Goal: Task Accomplishment & Management: Use online tool/utility

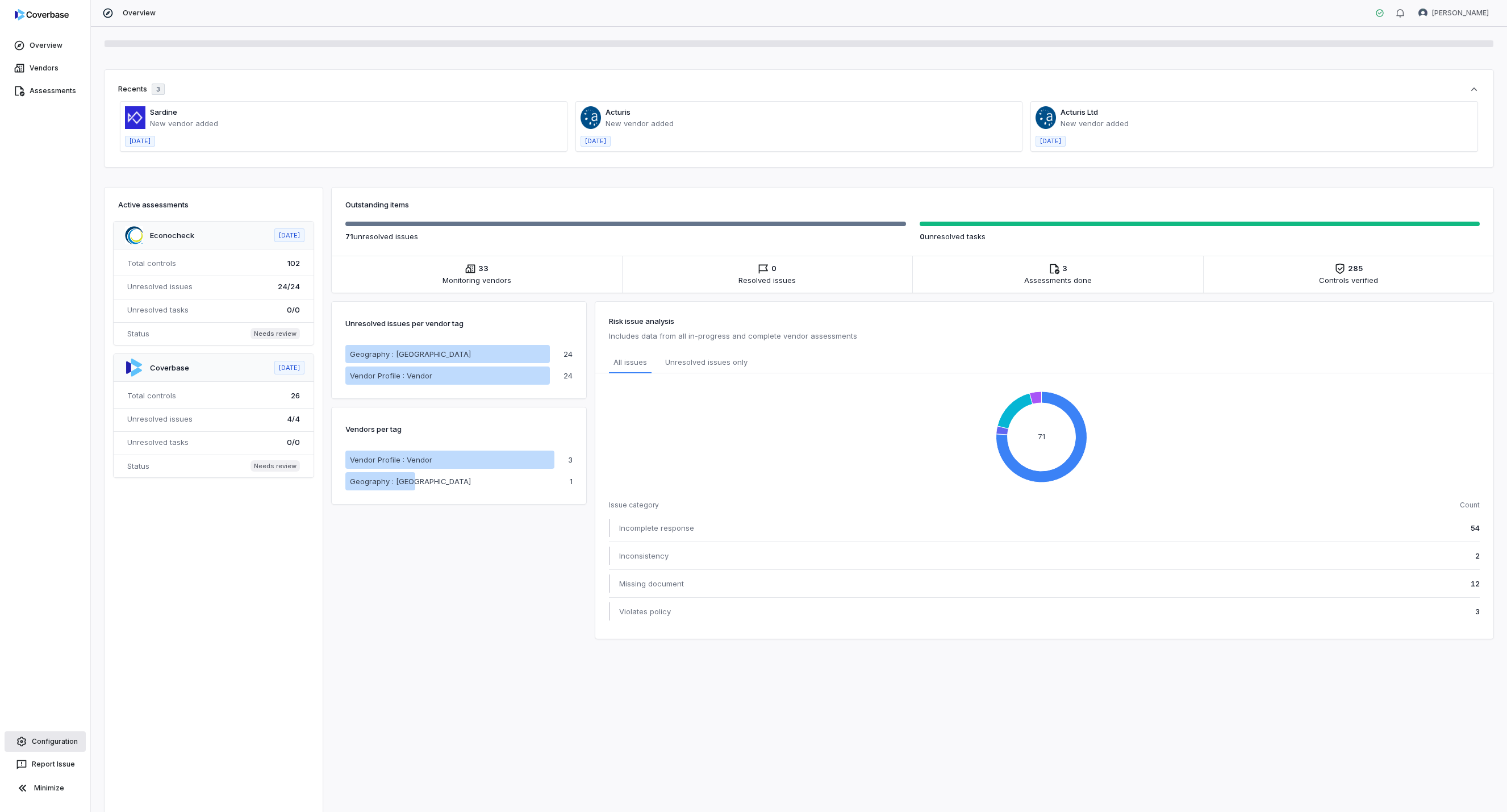
click at [68, 735] on link "Configuration" at bounding box center [45, 741] width 82 height 20
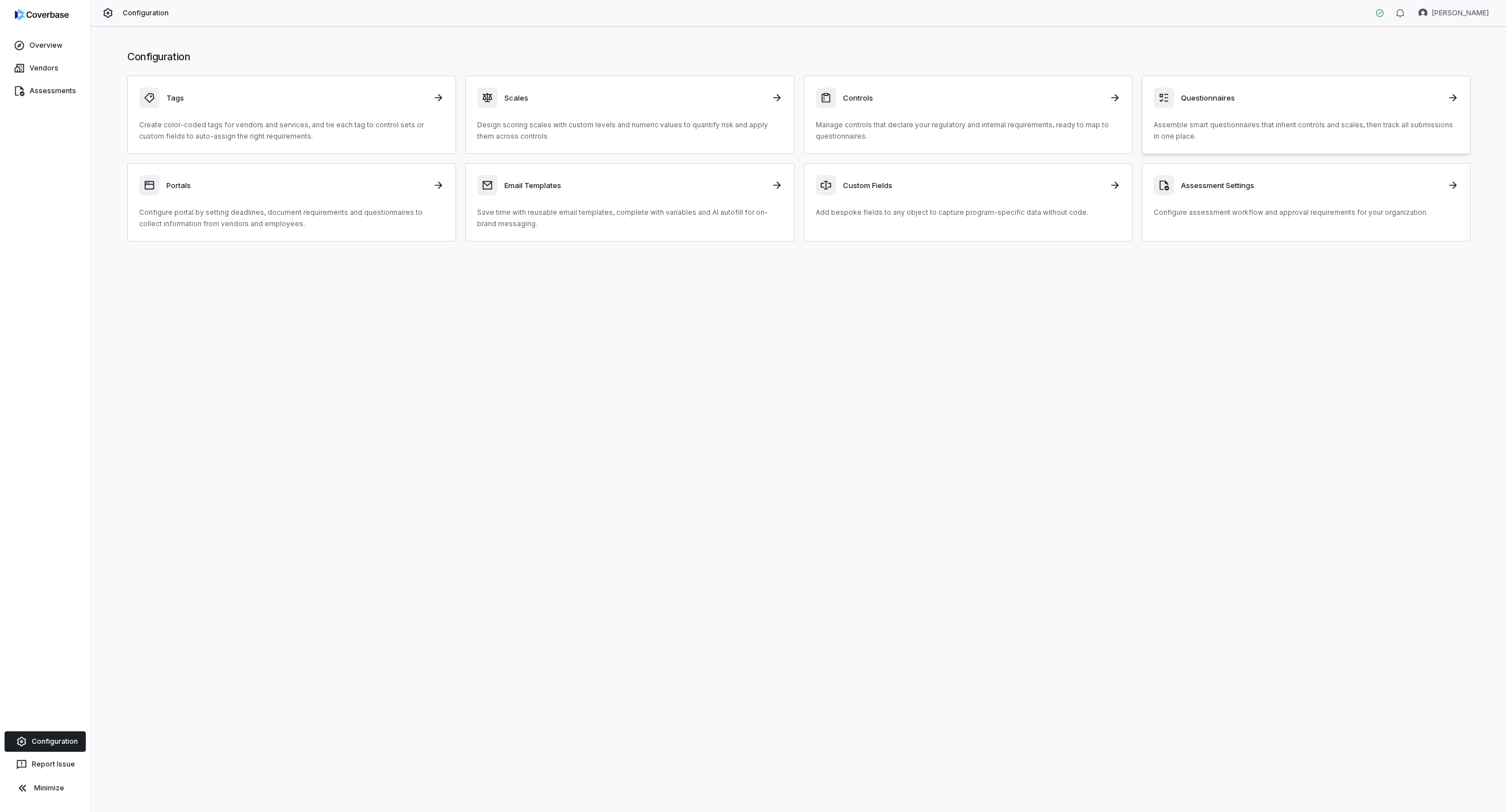
click at [1216, 109] on div "Questionnaires Assemble smart questionnaires that inherit controls and scales, …" at bounding box center [1306, 115] width 305 height 54
click at [1197, 97] on h3 "Questionnaires" at bounding box center [1311, 98] width 260 height 11
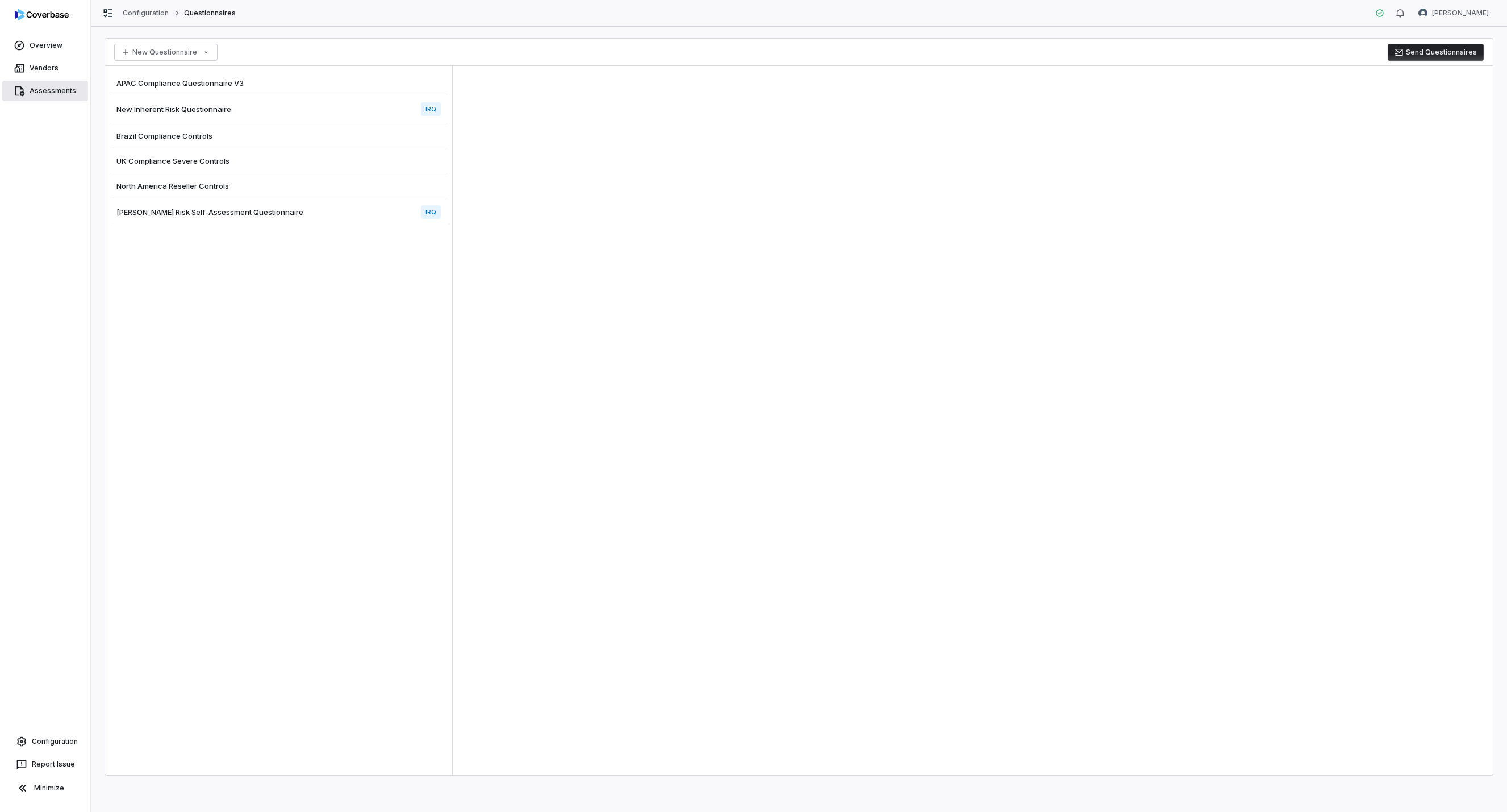
click at [38, 89] on link "Assessments" at bounding box center [45, 91] width 86 height 20
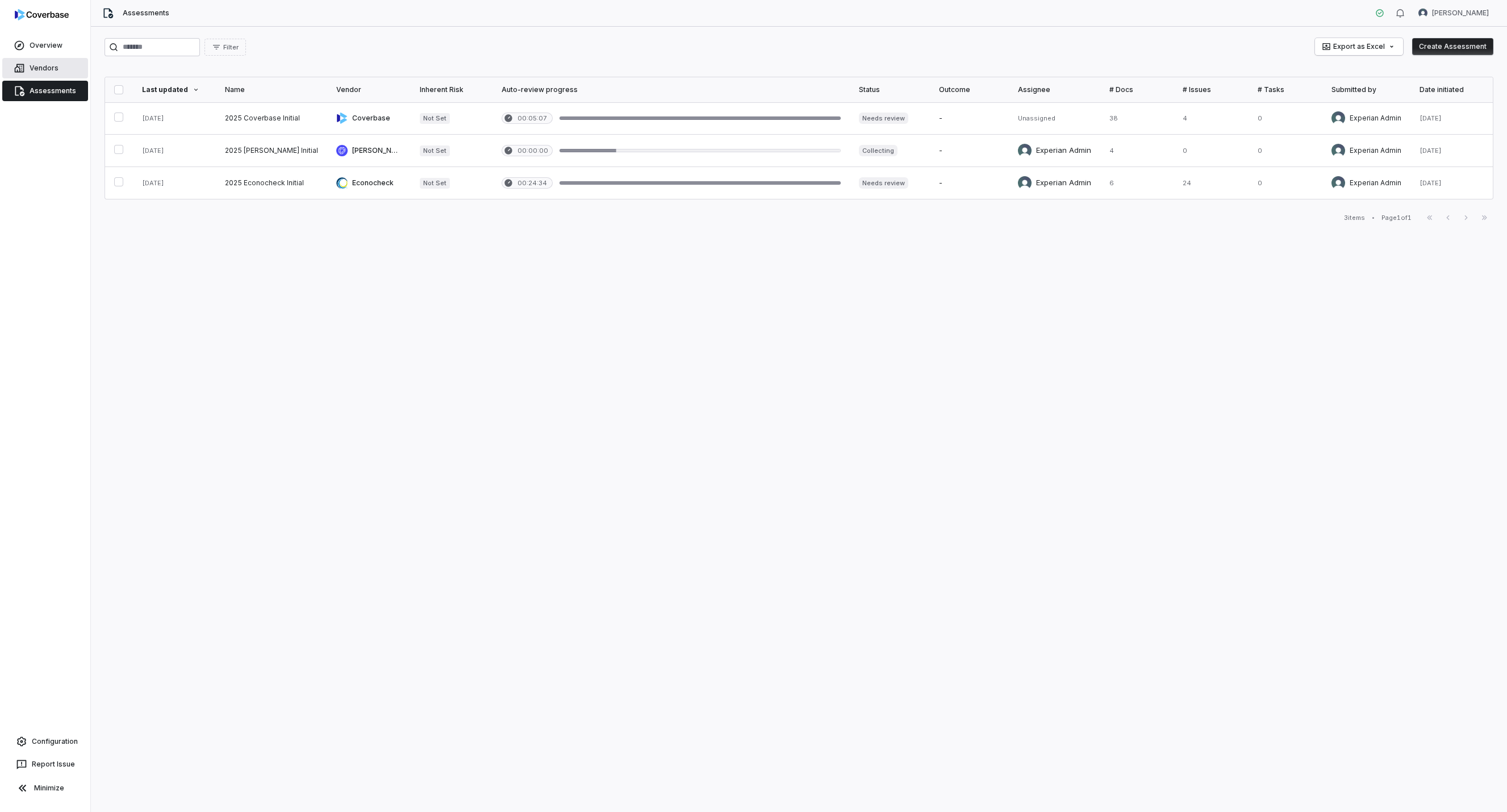
click at [40, 67] on link "Vendors" at bounding box center [45, 68] width 86 height 20
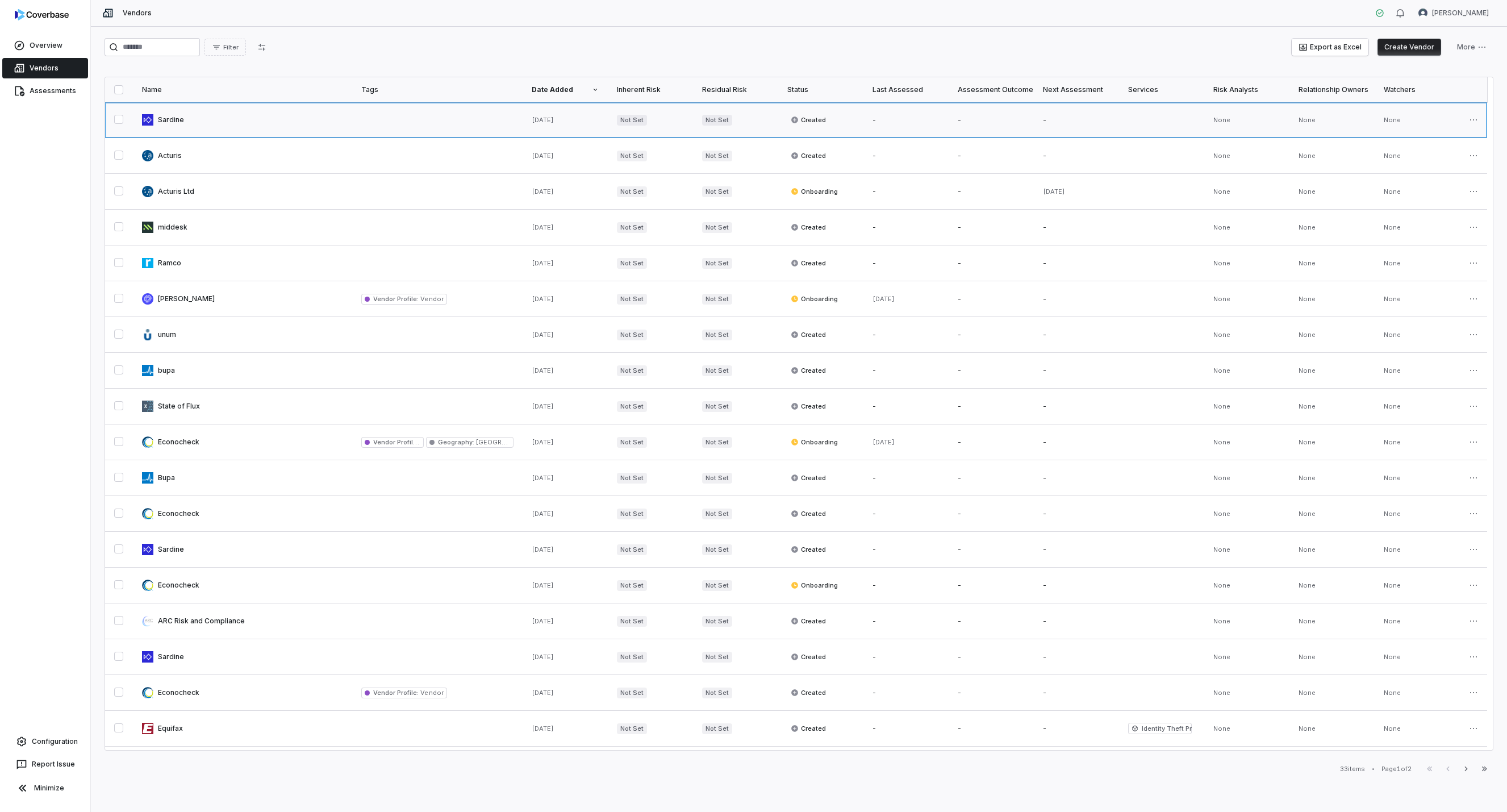
click at [169, 117] on link at bounding box center [242, 119] width 220 height 35
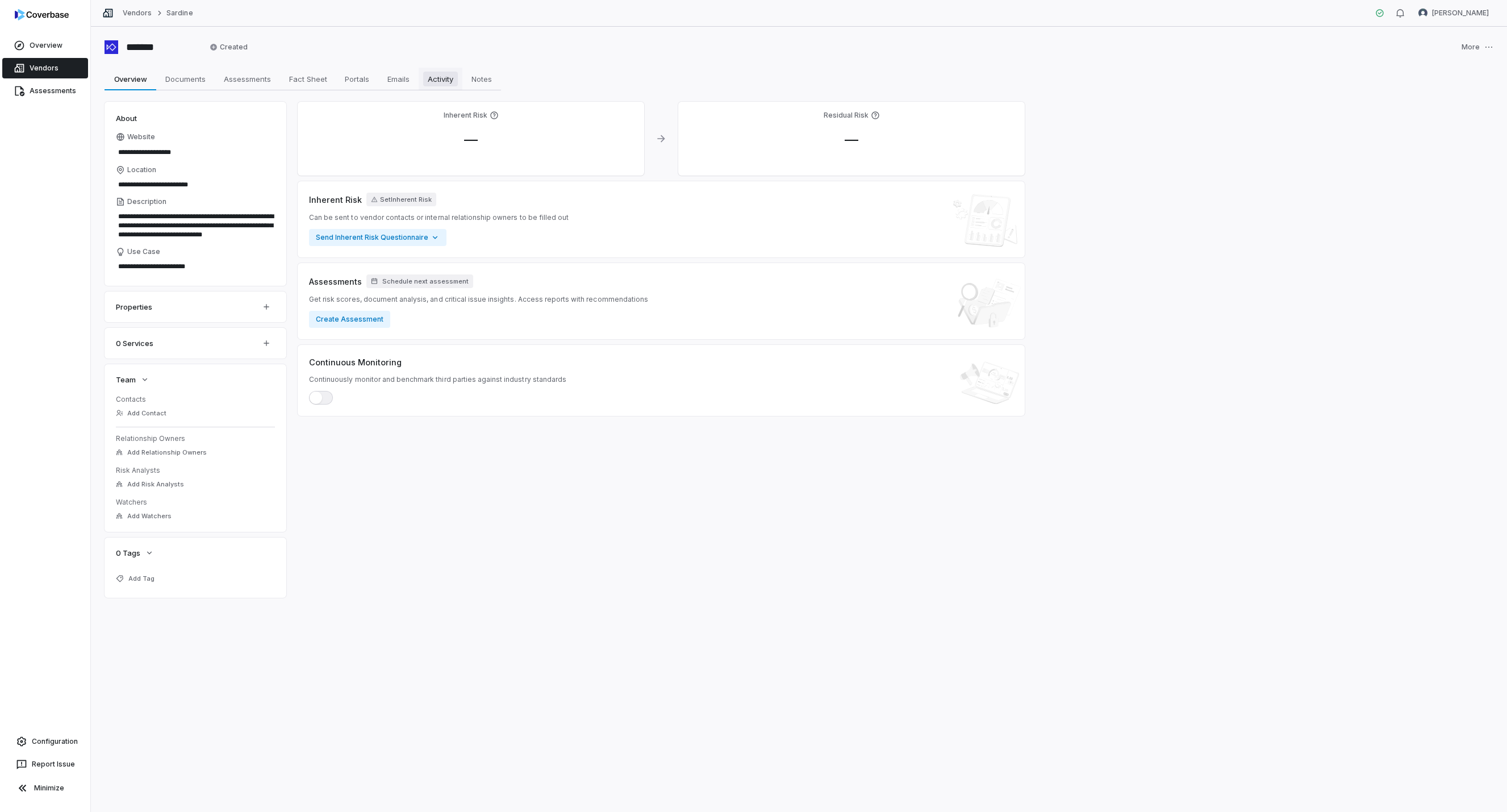
click at [452, 75] on span "Activity" at bounding box center [441, 79] width 35 height 15
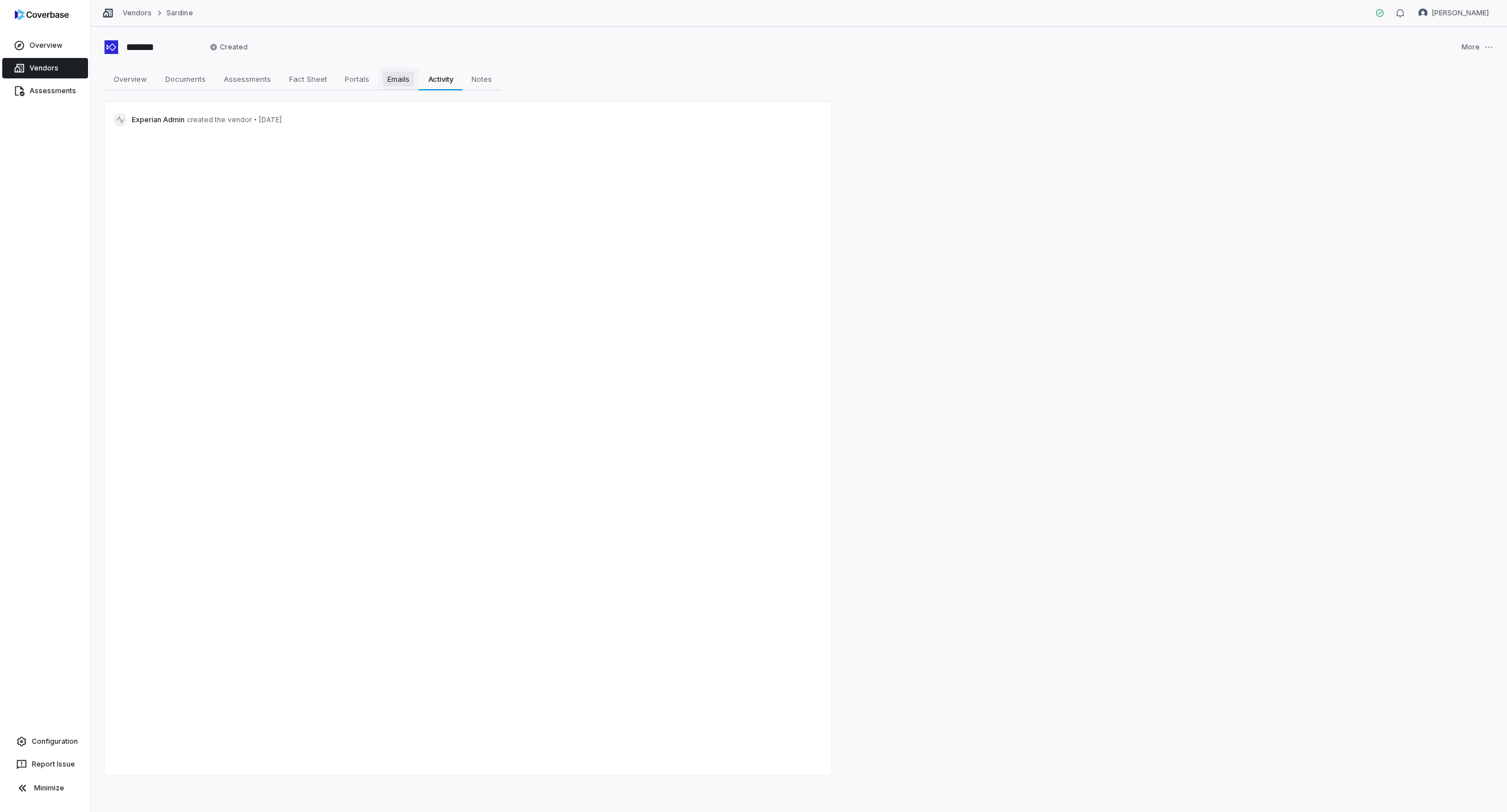
click at [397, 78] on span "Emails" at bounding box center [398, 79] width 31 height 15
click at [233, 82] on span "Assessments" at bounding box center [248, 79] width 57 height 15
click at [137, 80] on span "Overview" at bounding box center [131, 79] width 42 height 15
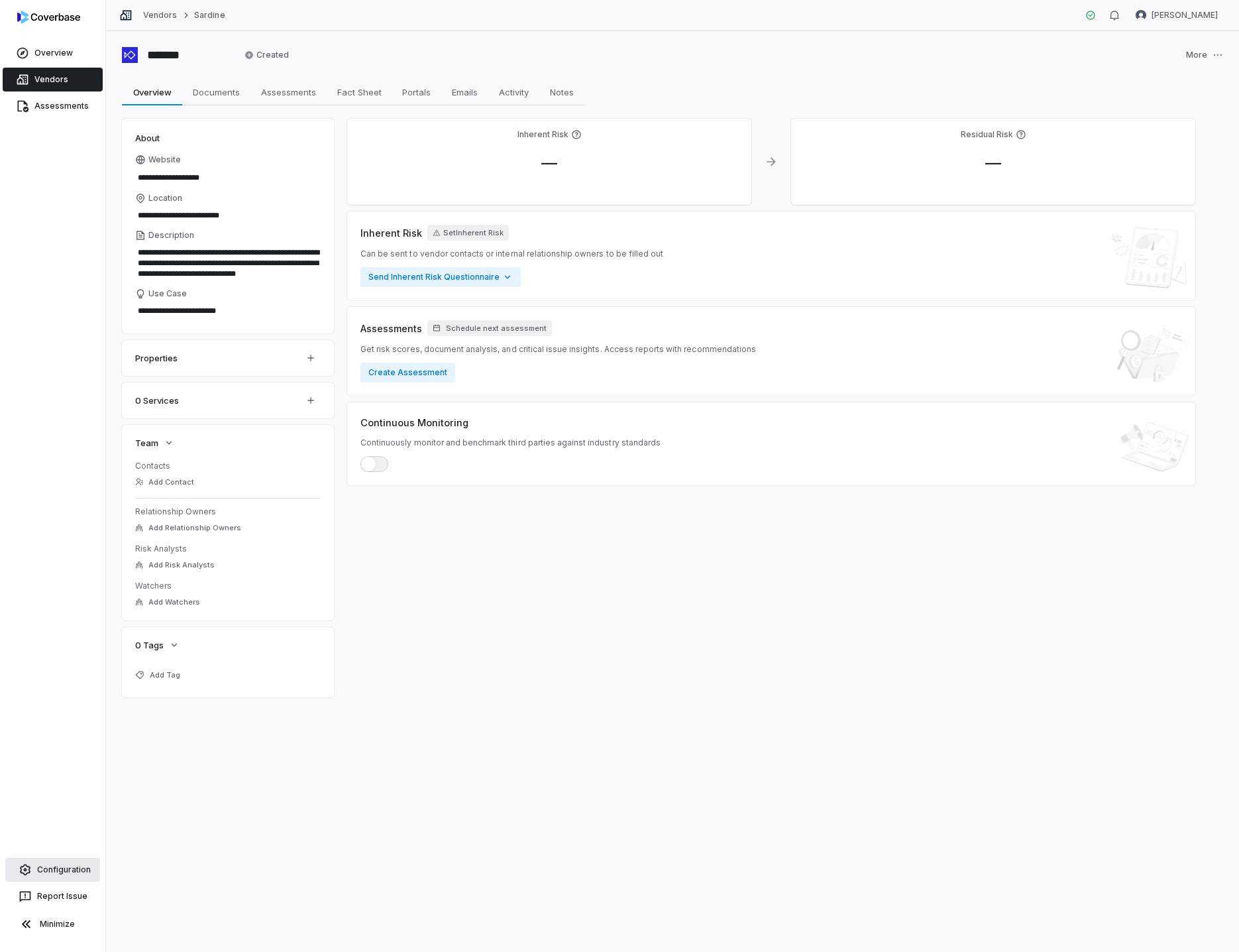
click at [48, 868] on link "Configuration" at bounding box center [53, 869] width 95 height 24
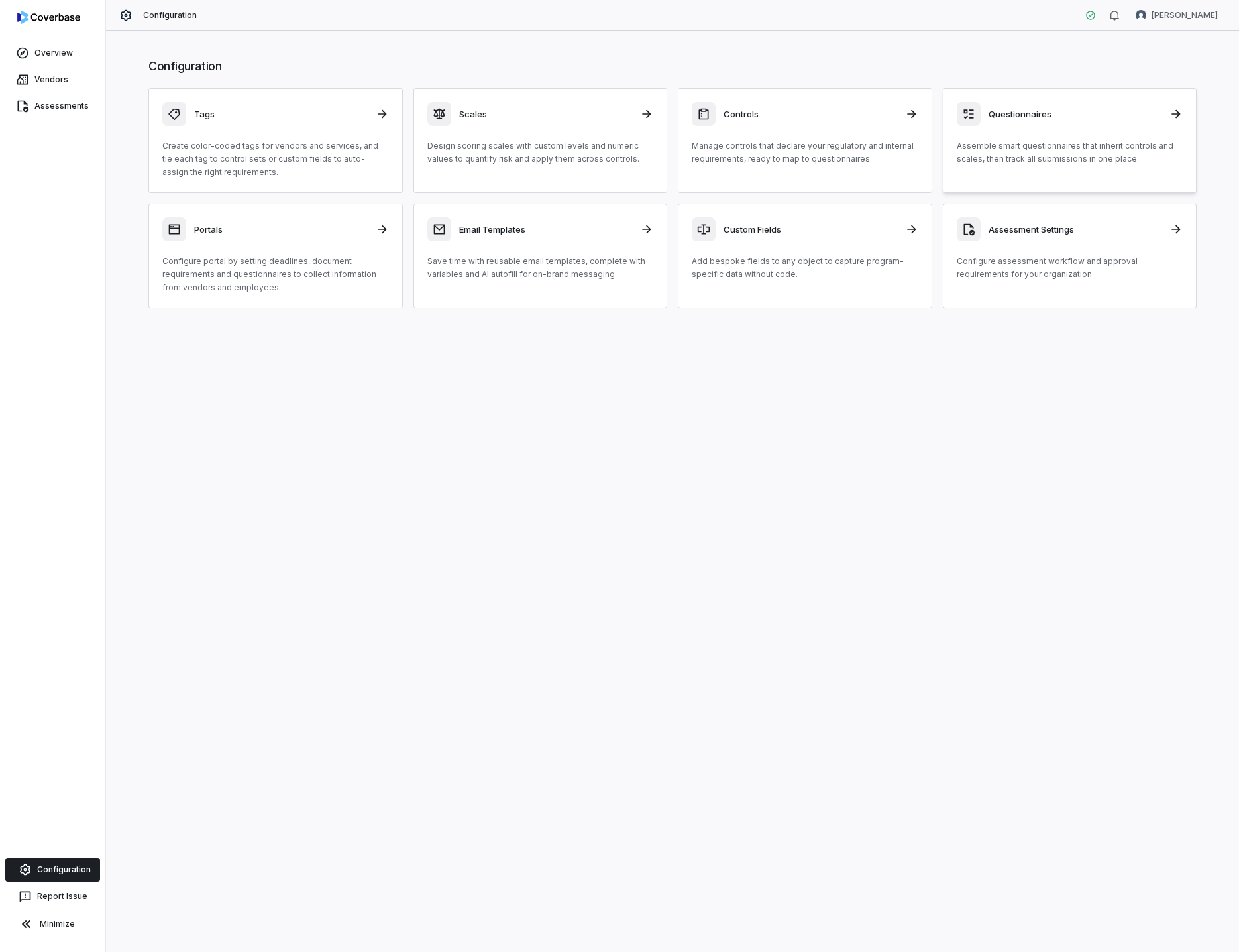
click at [1017, 111] on h3 "Questionnaires" at bounding box center [1075, 114] width 173 height 12
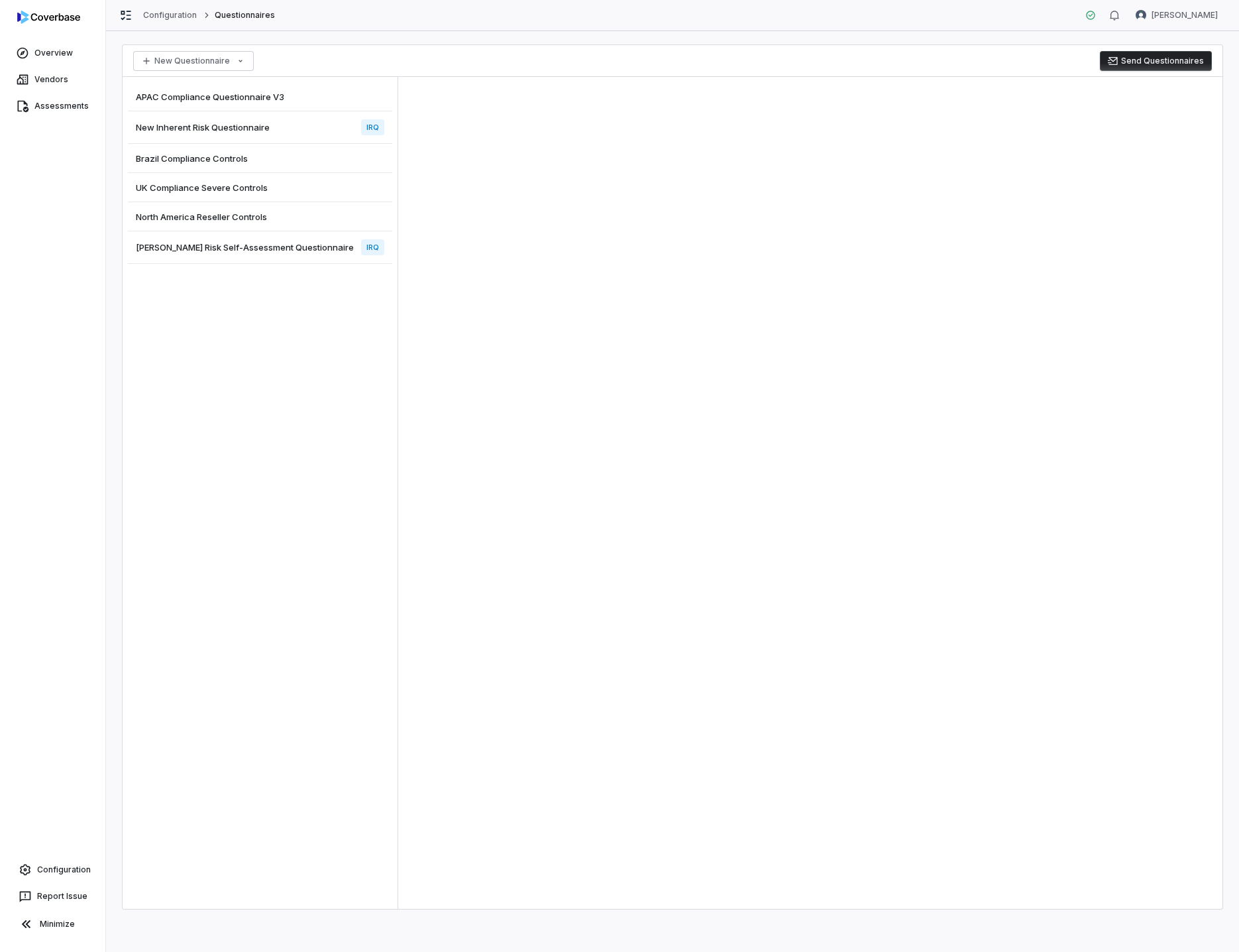
click at [249, 246] on span "[PERSON_NAME] Risk Self-Assessment Questionnaire" at bounding box center [245, 247] width 218 height 12
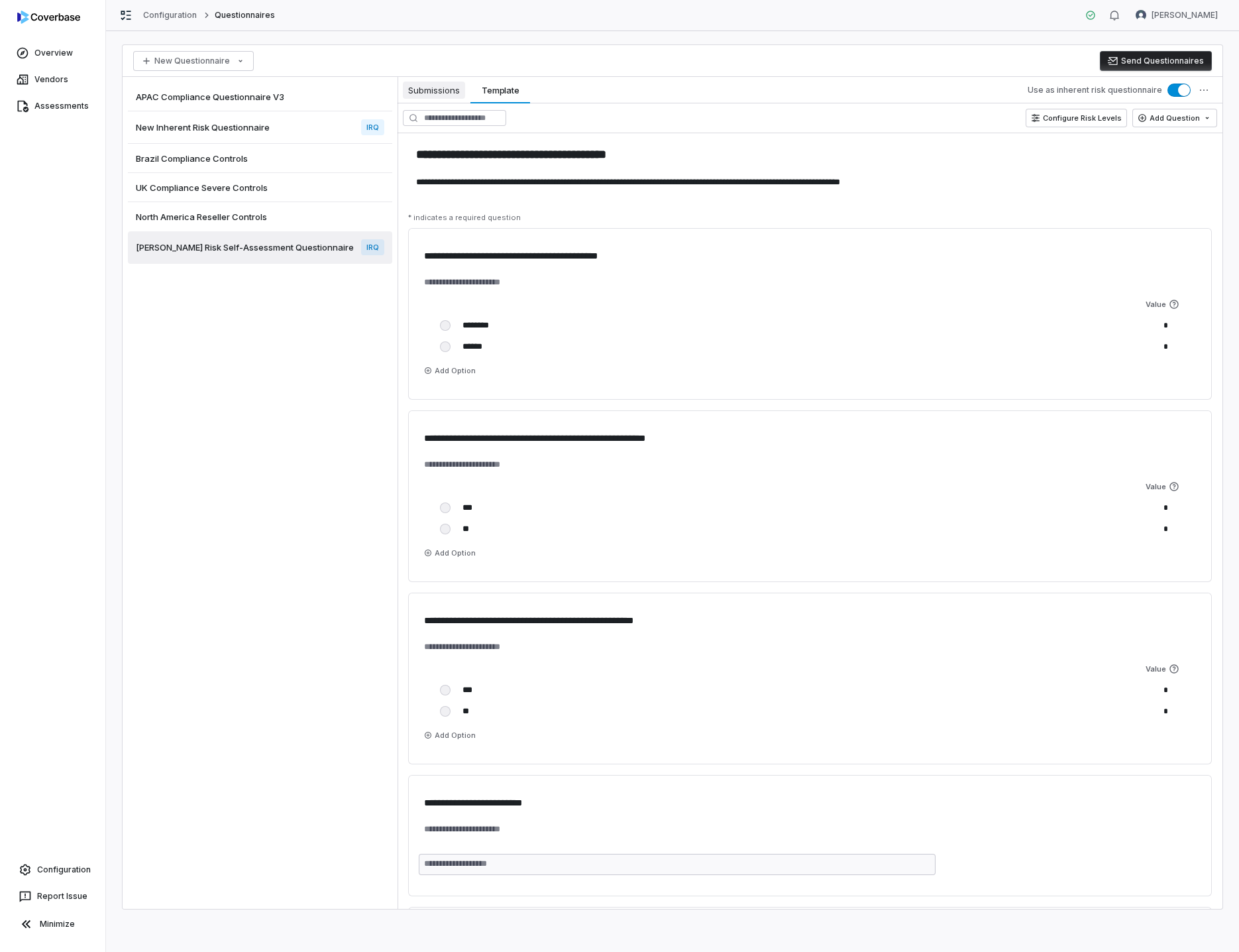
click at [449, 92] on span "Submissions" at bounding box center [434, 91] width 63 height 18
type textarea "*"
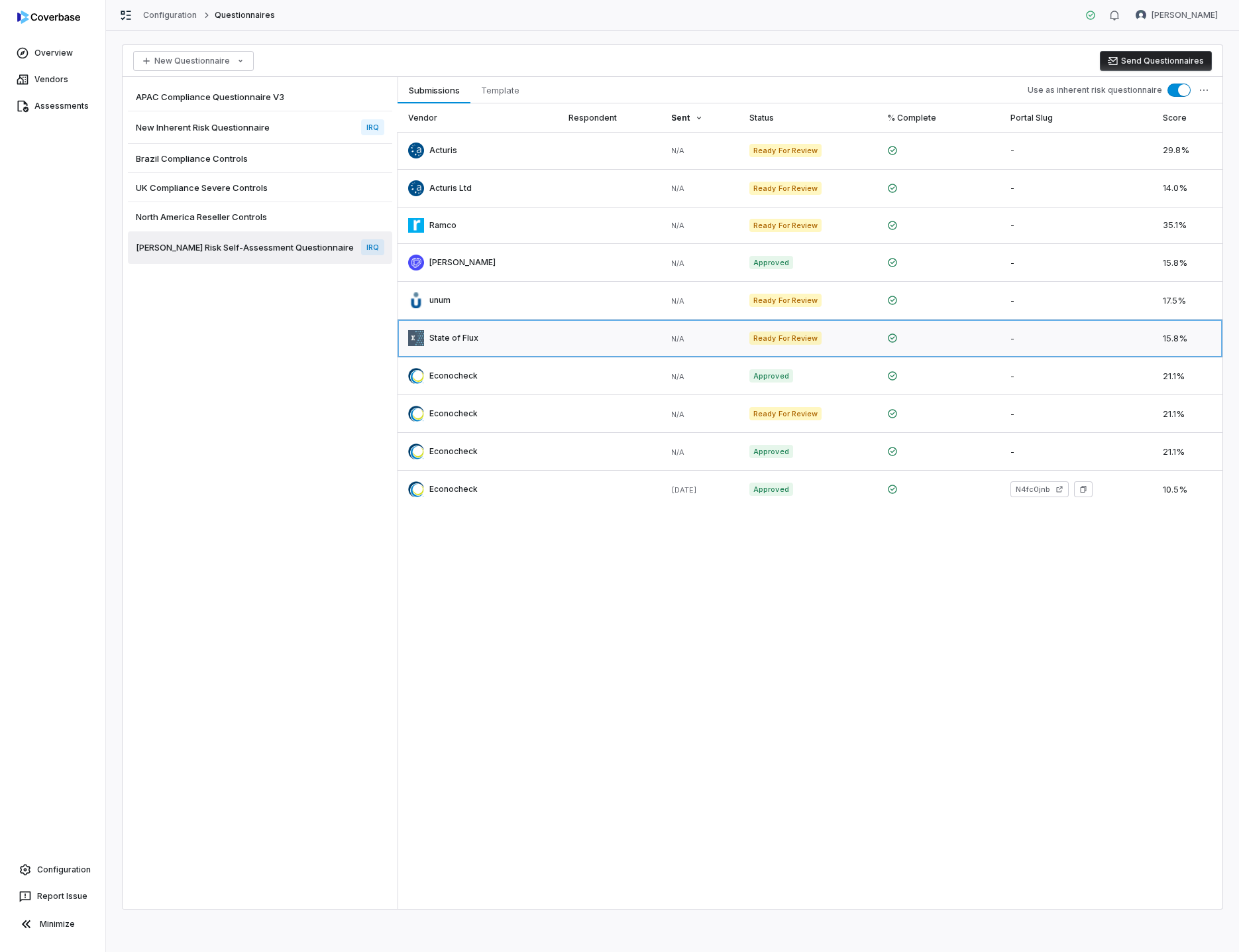
click at [452, 336] on link at bounding box center [478, 338] width 160 height 37
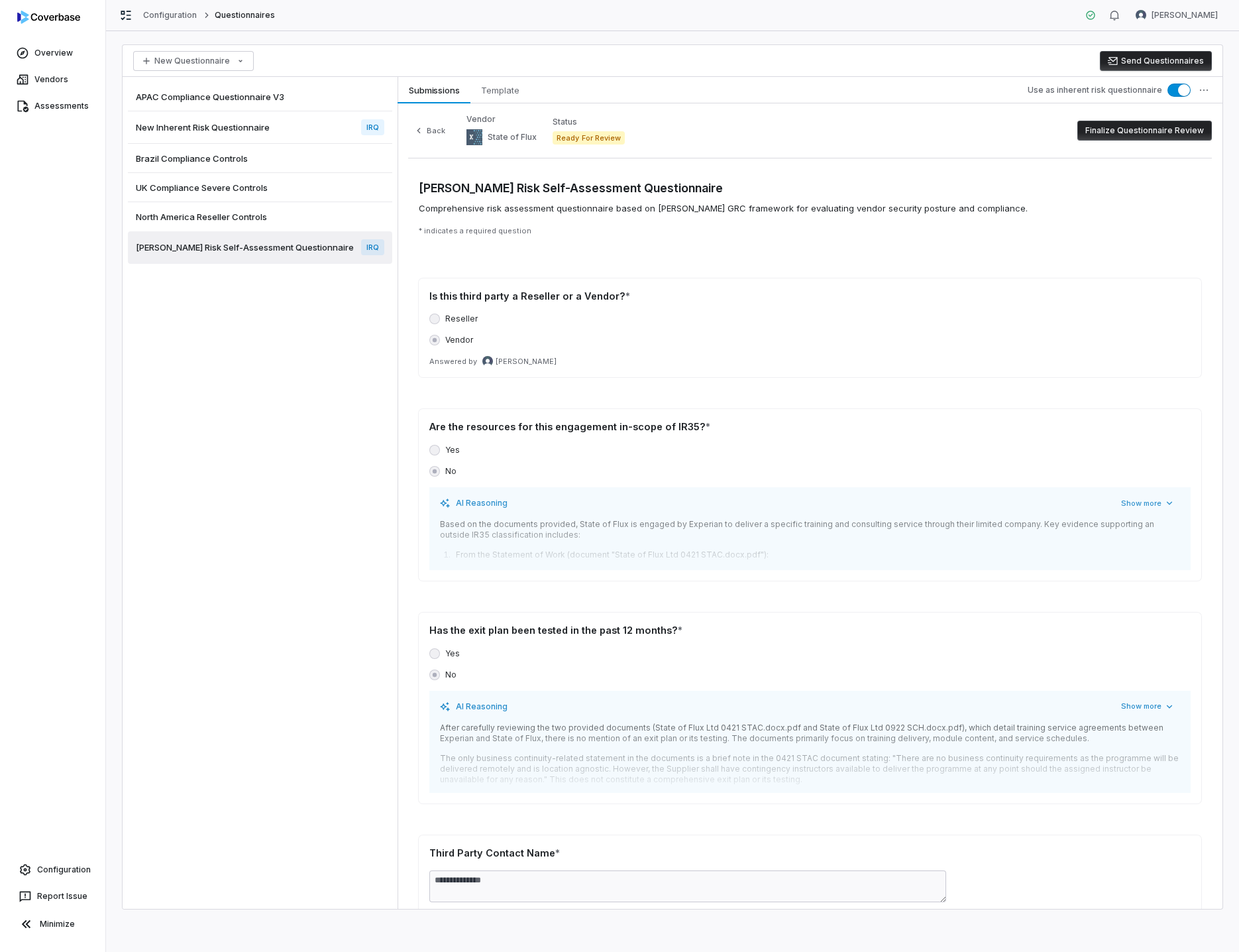
click at [1103, 129] on button "Finalize Questionnaire Review" at bounding box center [1145, 130] width 135 height 20
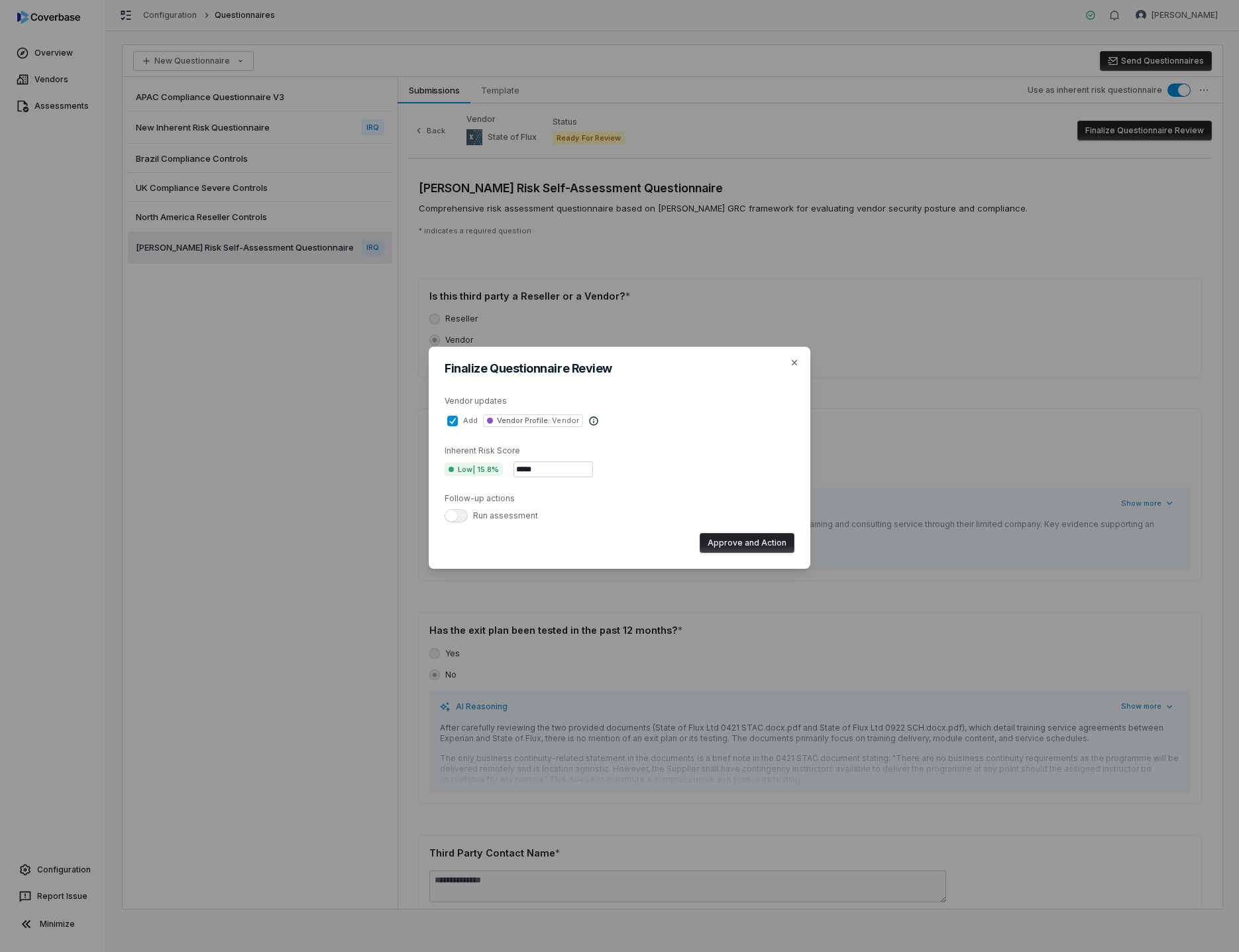
click at [454, 520] on span "button" at bounding box center [452, 516] width 12 height 12
click at [763, 540] on button "Approve and Action" at bounding box center [748, 542] width 95 height 20
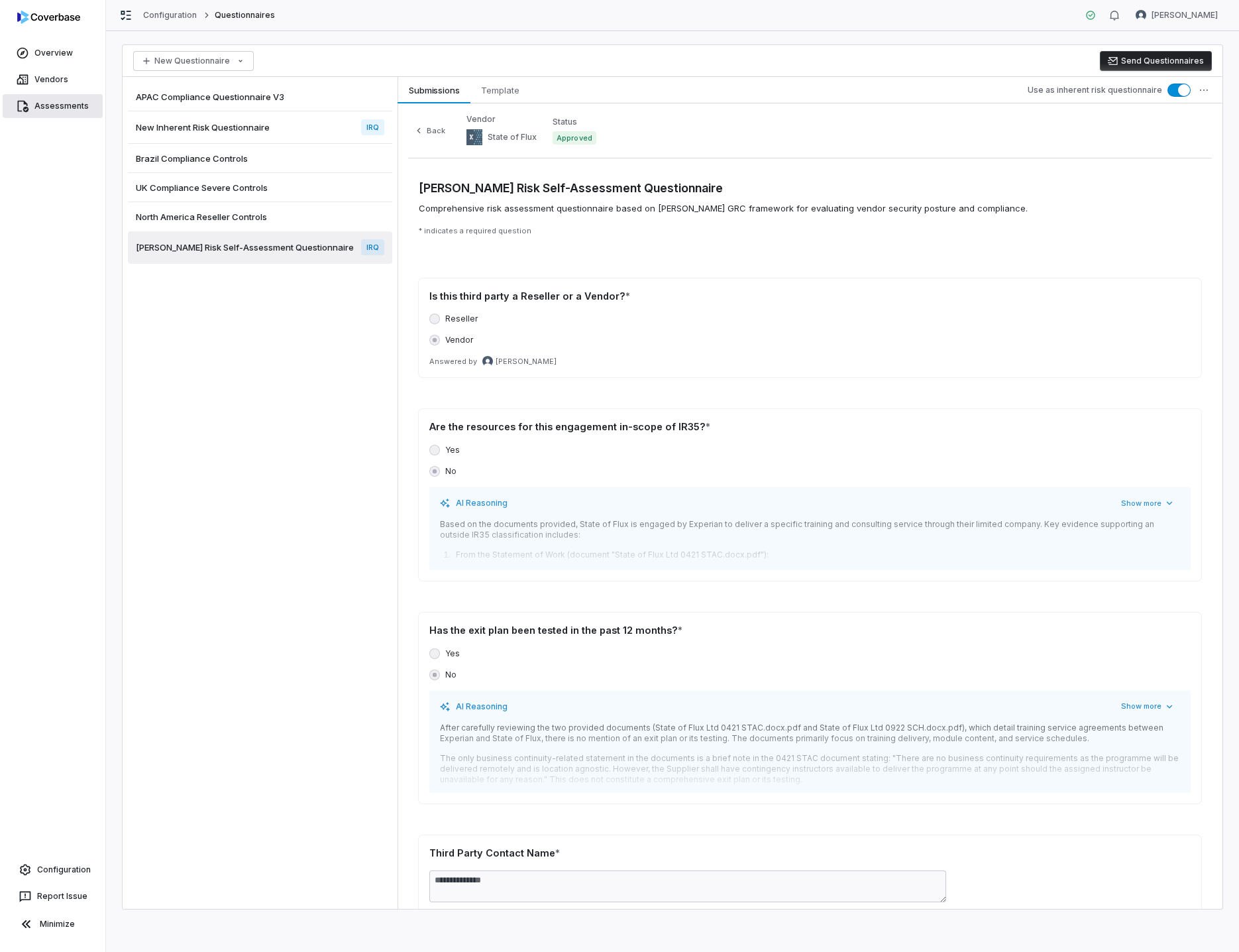
click at [55, 104] on link "Assessments" at bounding box center [53, 106] width 100 height 24
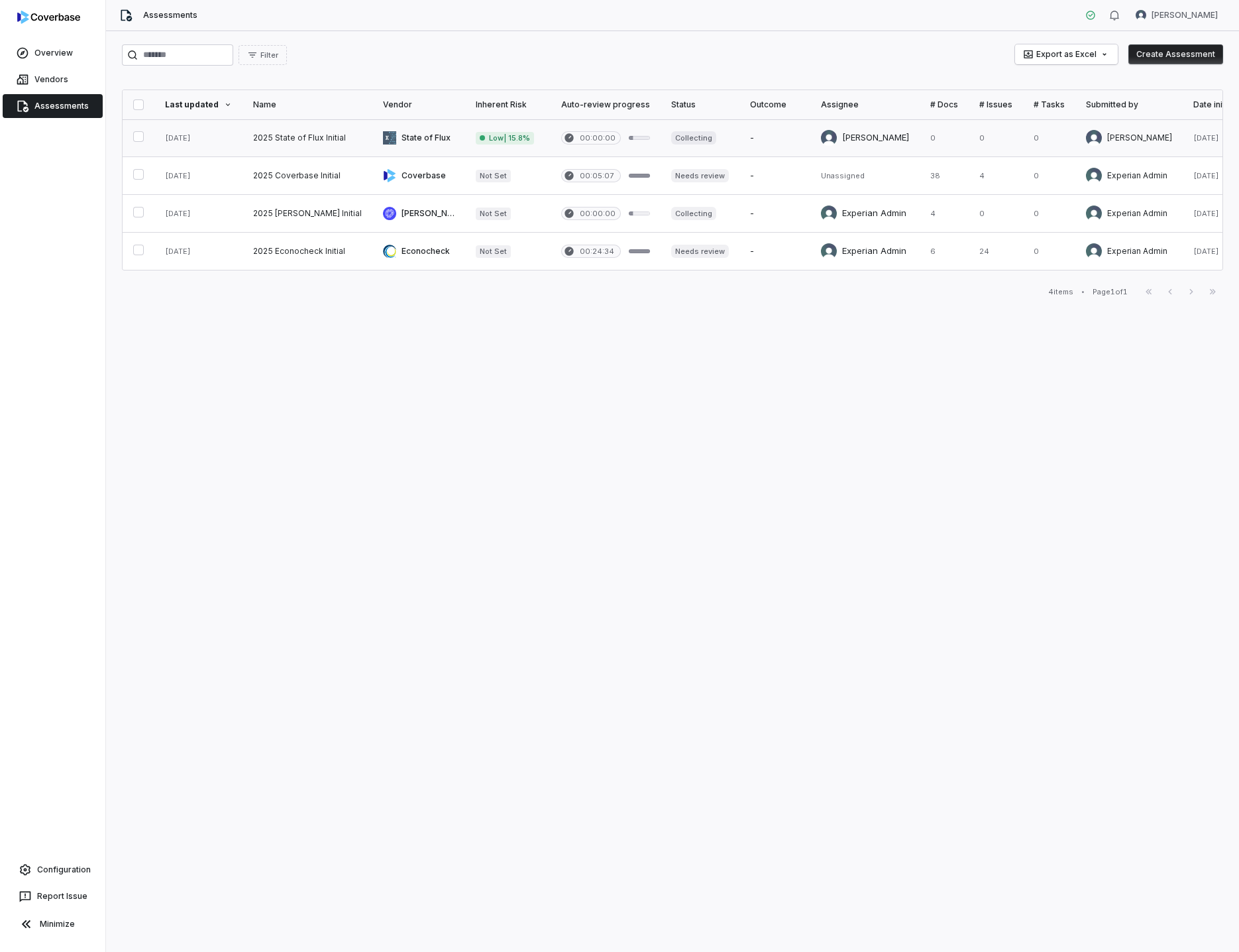
click at [140, 138] on button "button" at bounding box center [138, 137] width 11 height 11
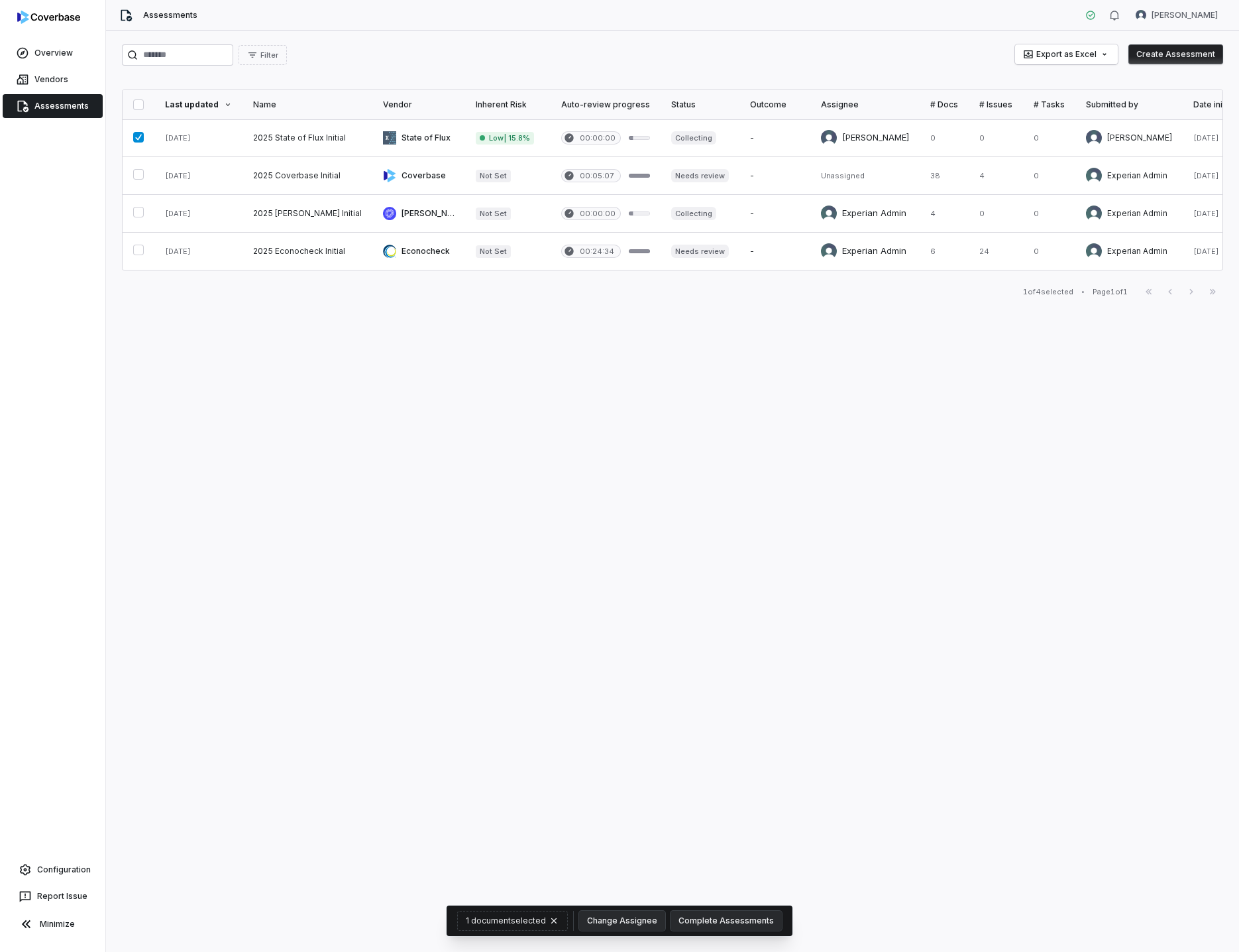
click at [1179, 55] on button "Create Assessment" at bounding box center [1176, 54] width 95 height 20
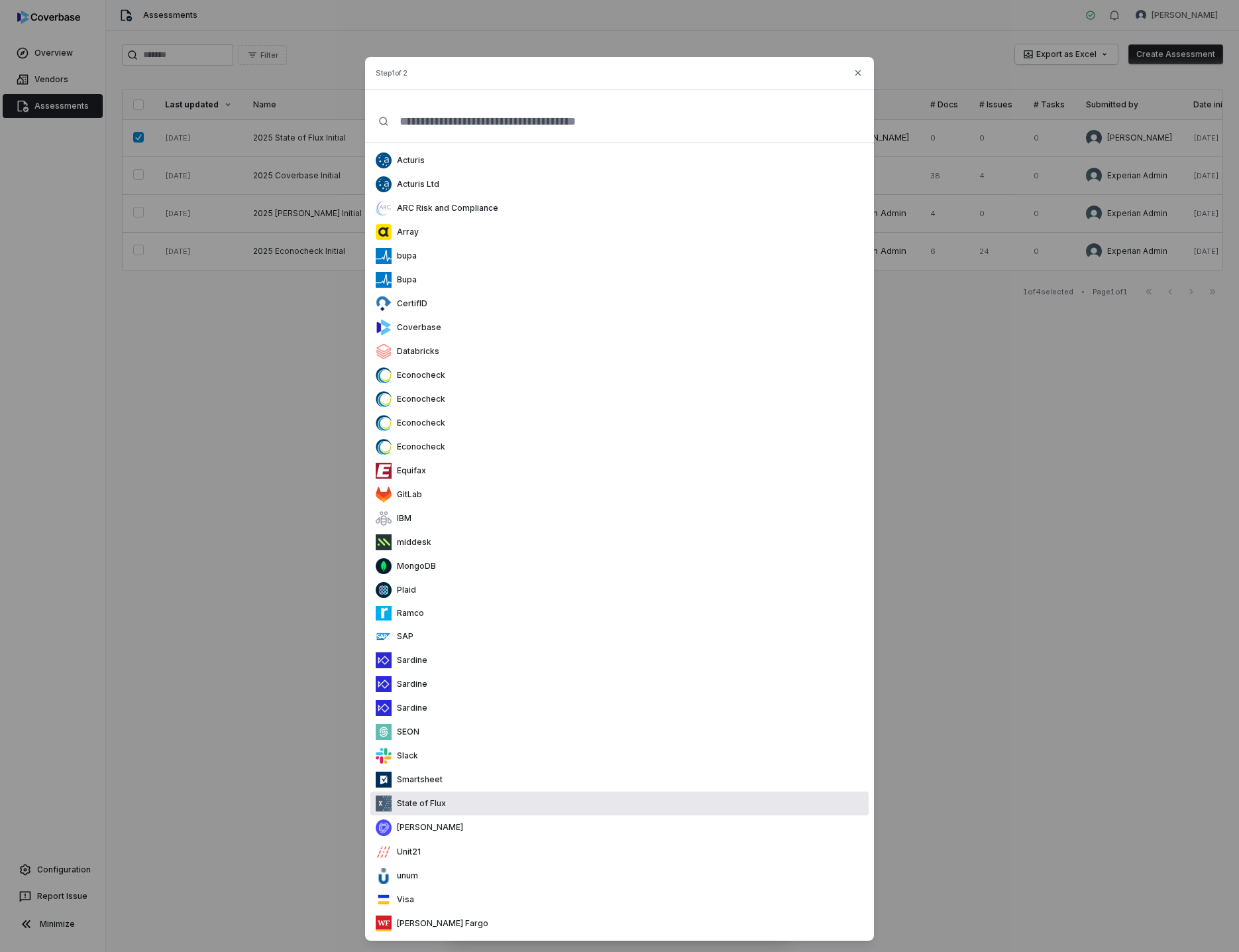
click at [409, 800] on p "State of Flux" at bounding box center [419, 803] width 55 height 11
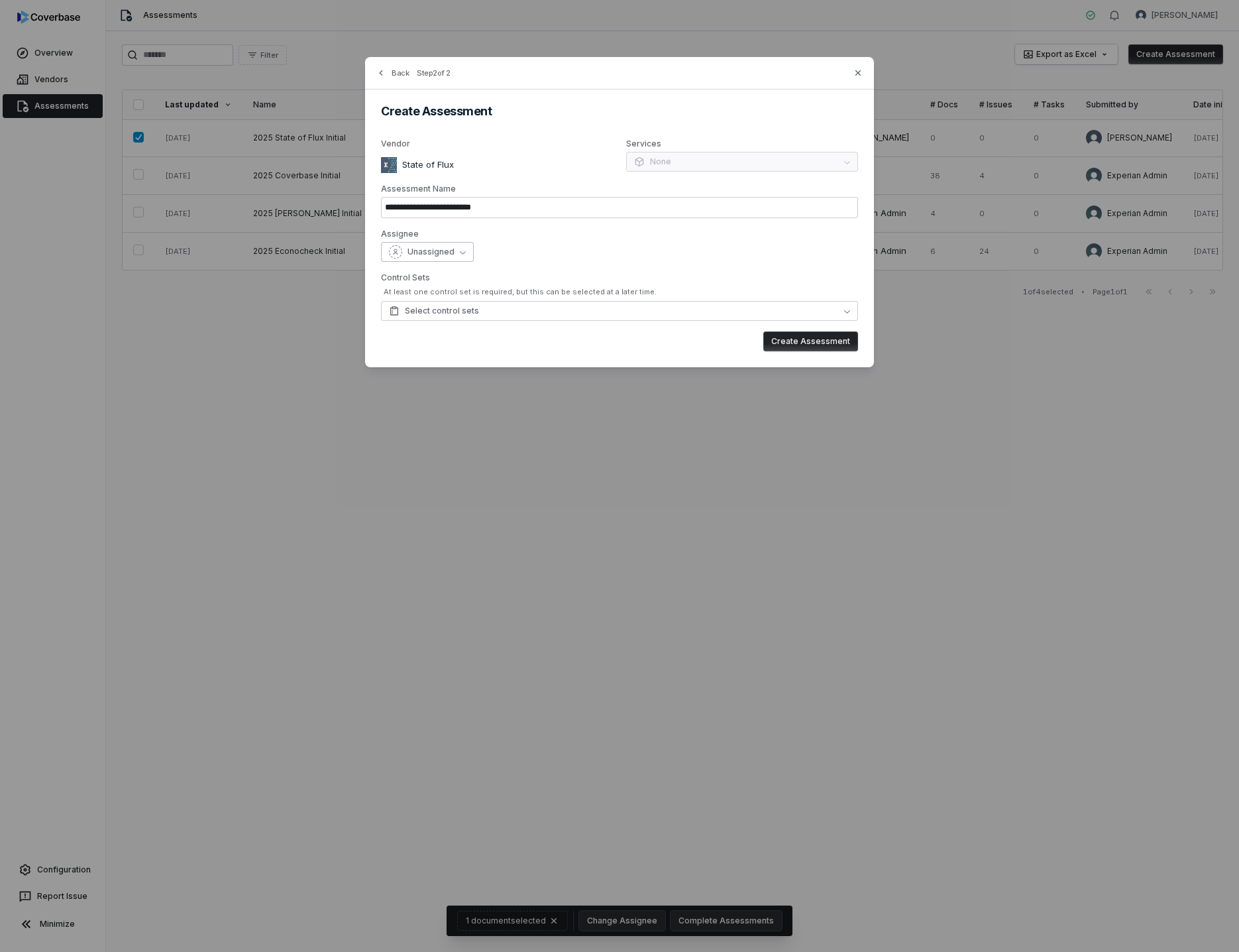
click at [464, 250] on button "Unassigned" at bounding box center [427, 252] width 92 height 20
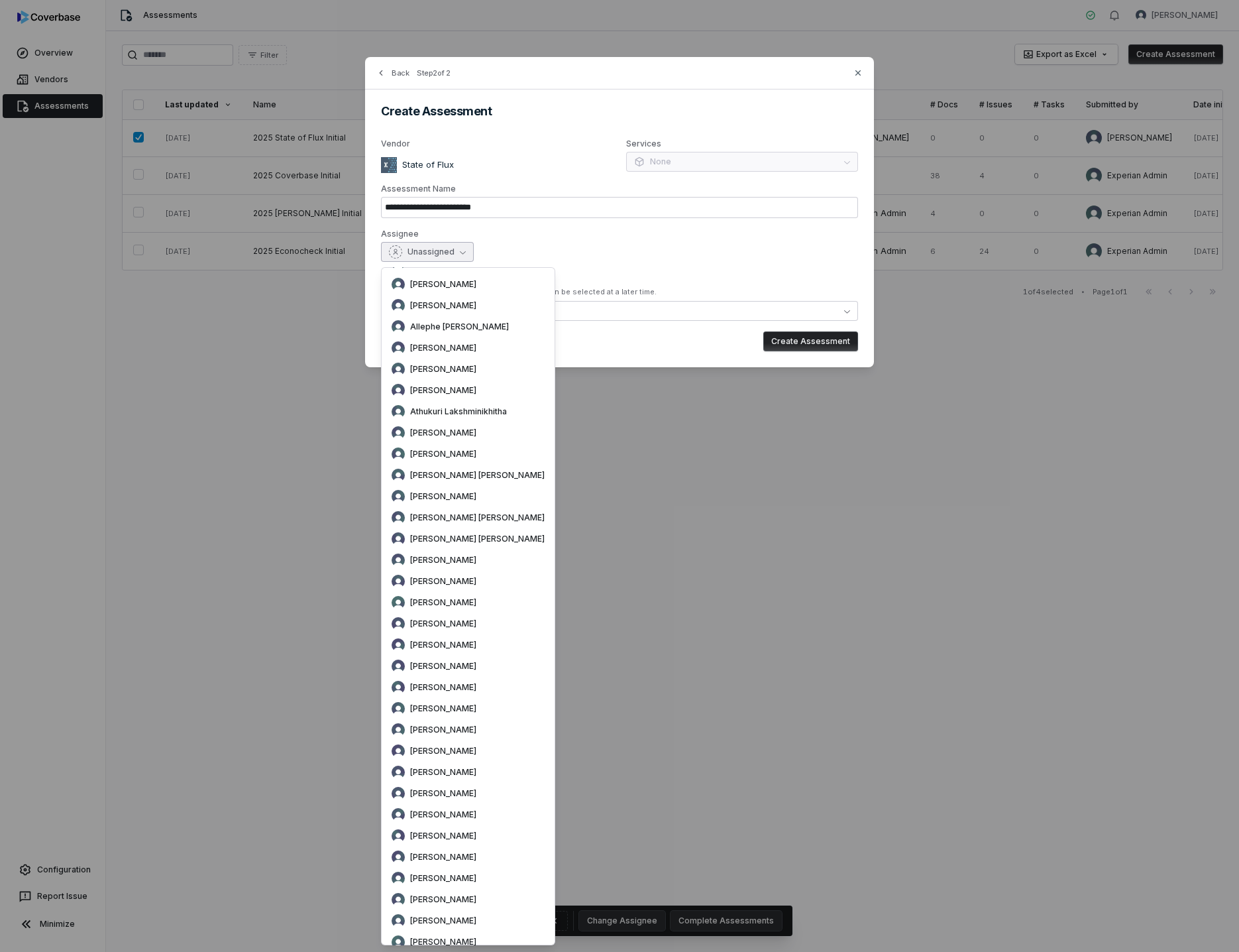
scroll to position [113, 0]
click at [518, 221] on div "**********" at bounding box center [620, 212] width 509 height 310
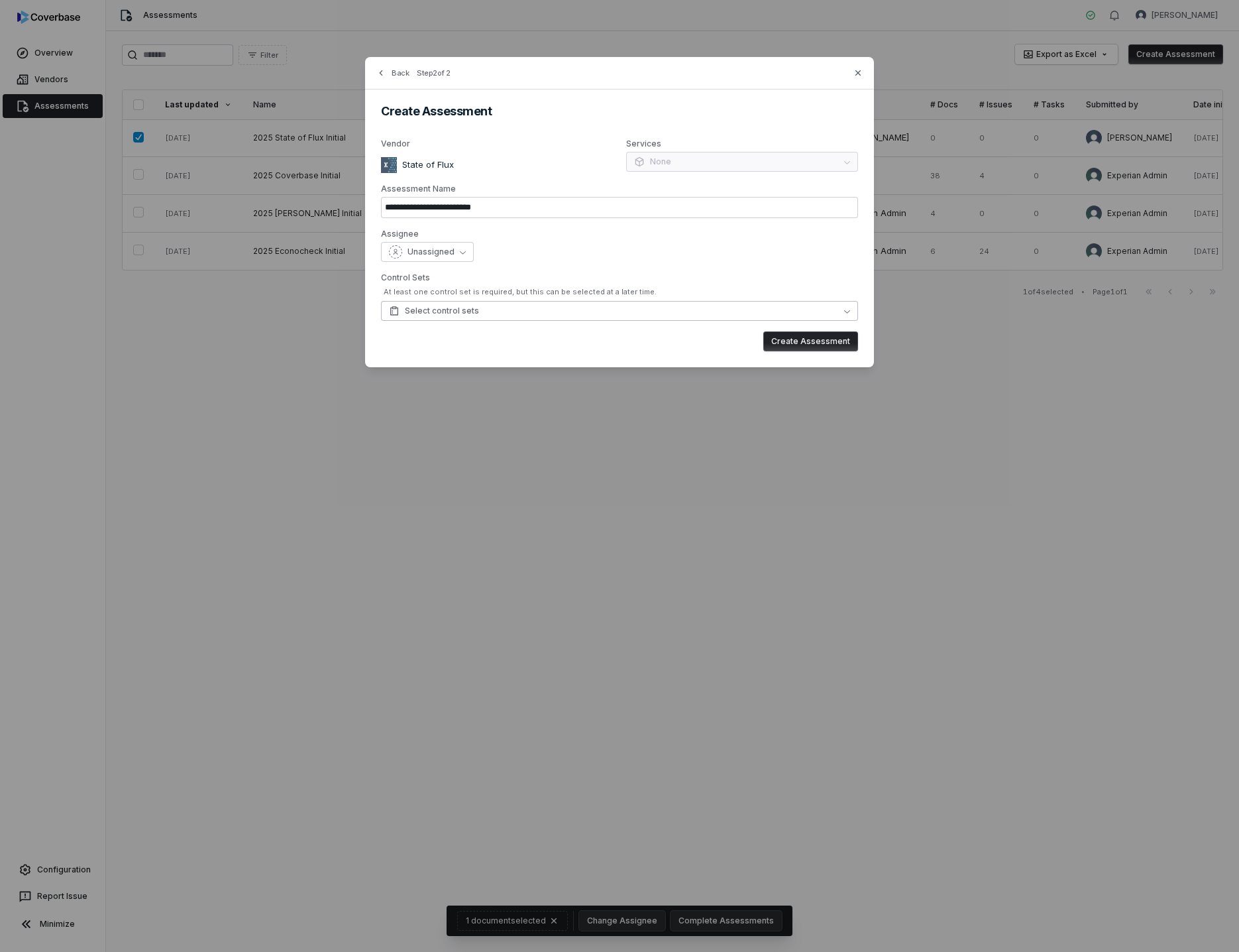
click at [446, 308] on span "Select control sets" at bounding box center [434, 311] width 90 height 11
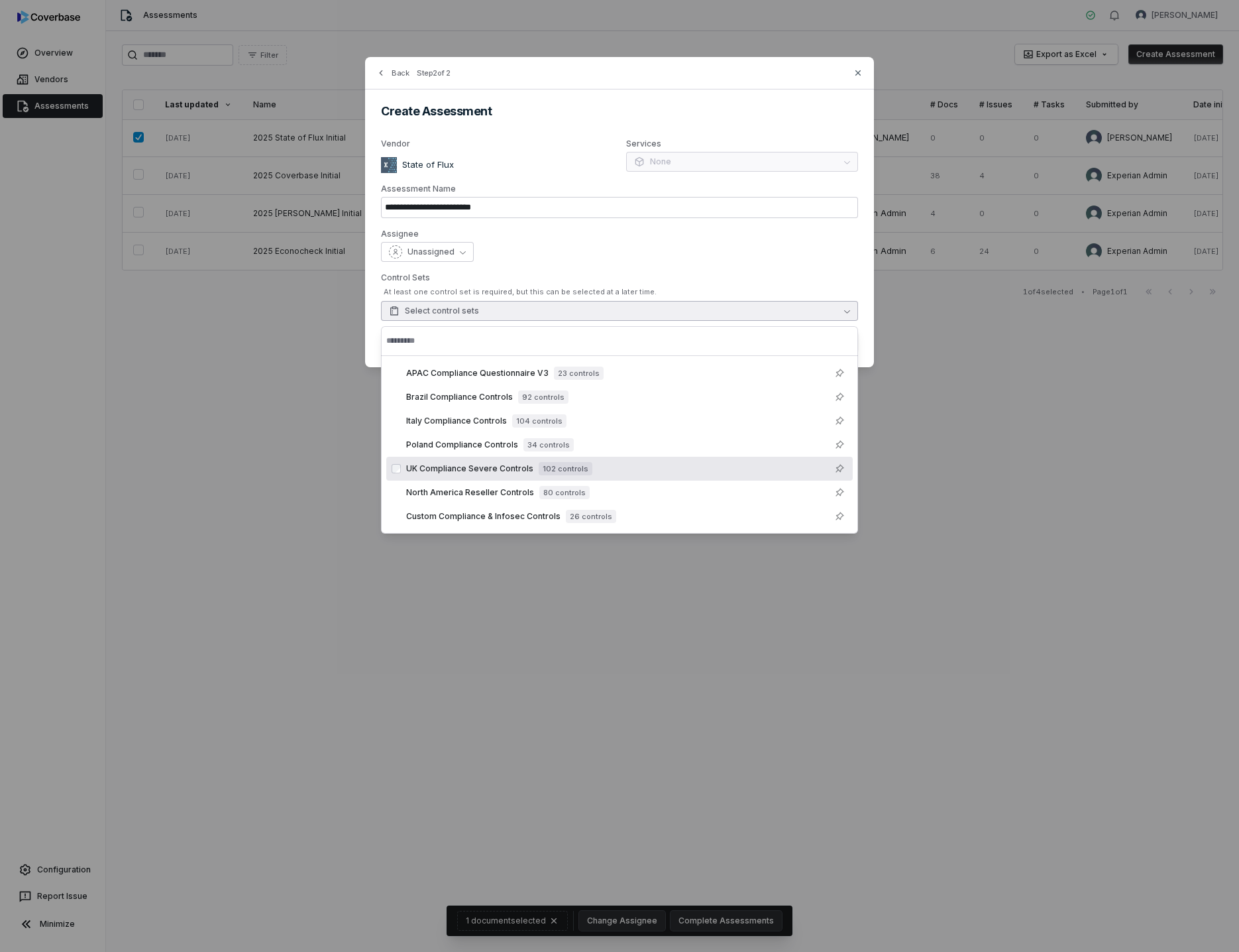
click at [446, 473] on span "UK Compliance Severe Controls" at bounding box center [469, 469] width 128 height 11
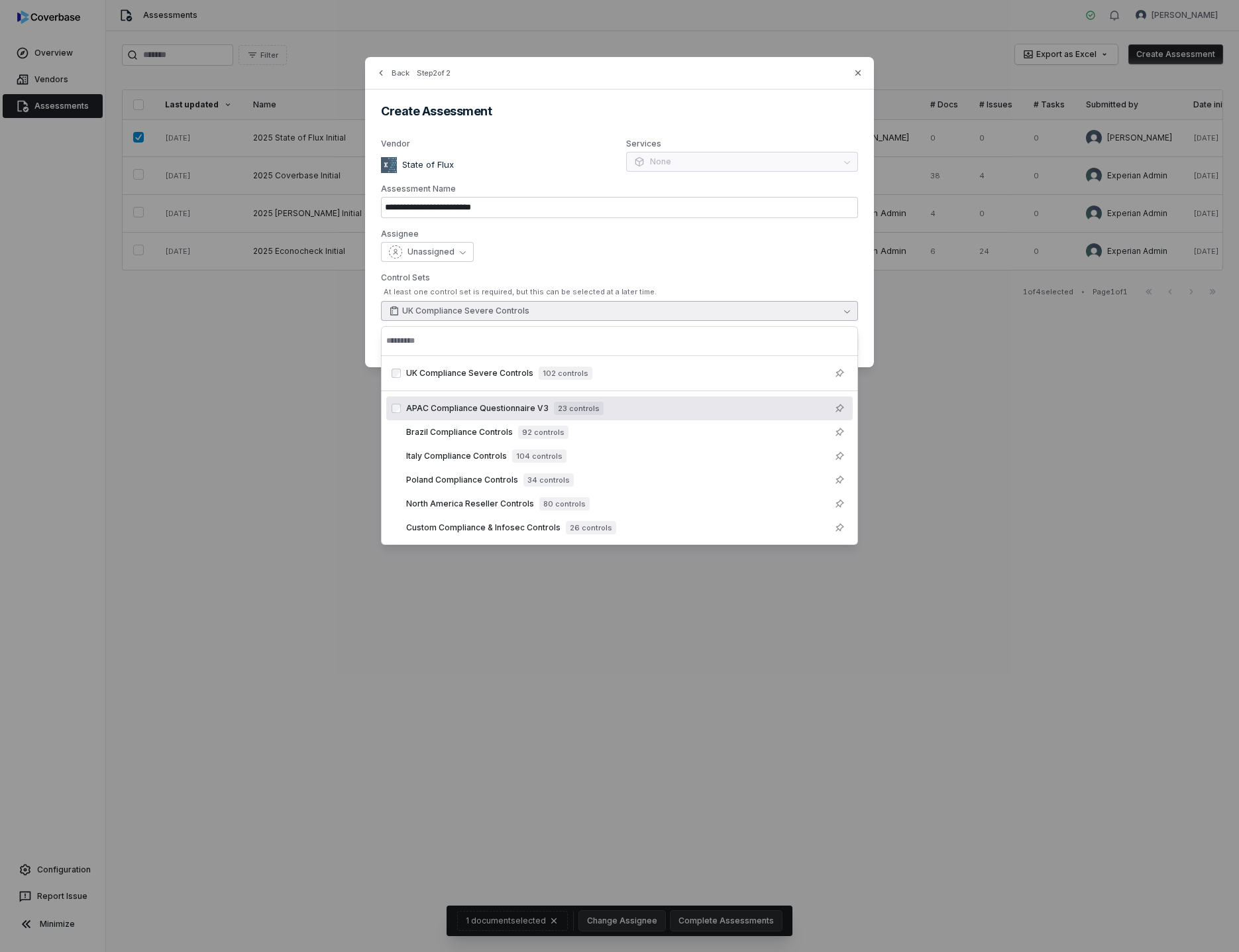
click at [870, 306] on div "**********" at bounding box center [620, 212] width 509 height 310
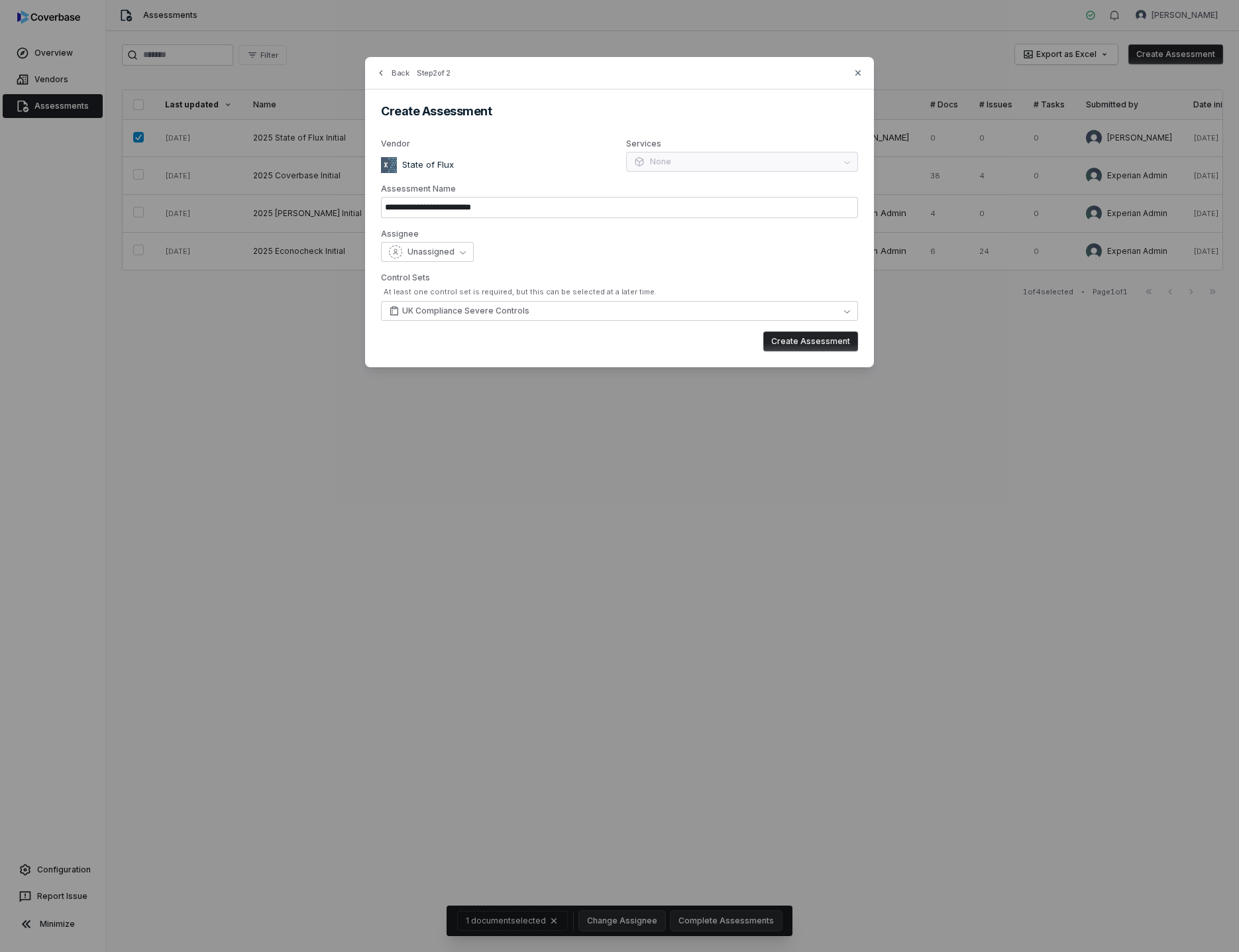
click at [810, 340] on button "Create Assessment" at bounding box center [811, 341] width 95 height 20
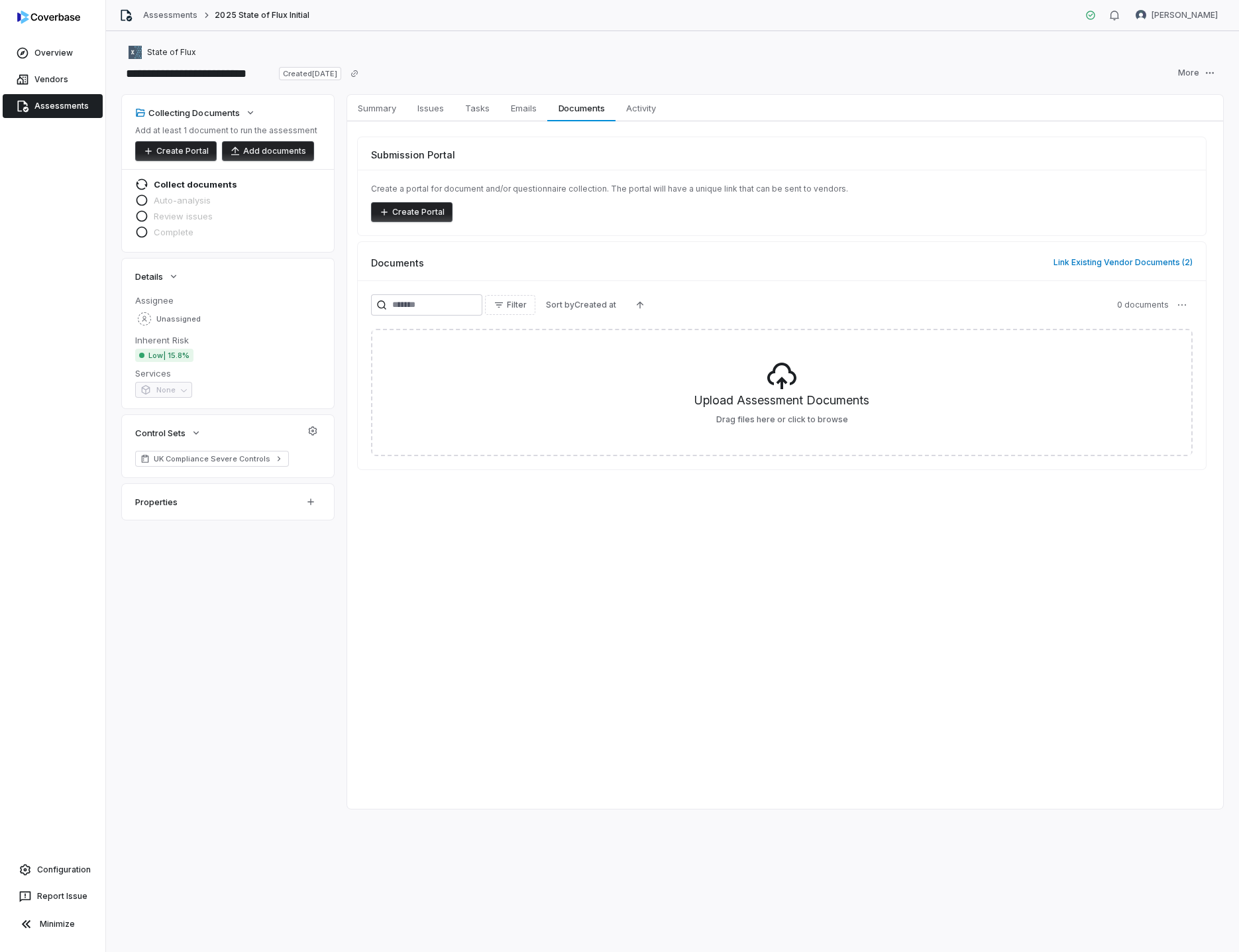
click at [419, 213] on button "Create Portal" at bounding box center [411, 212] width 82 height 20
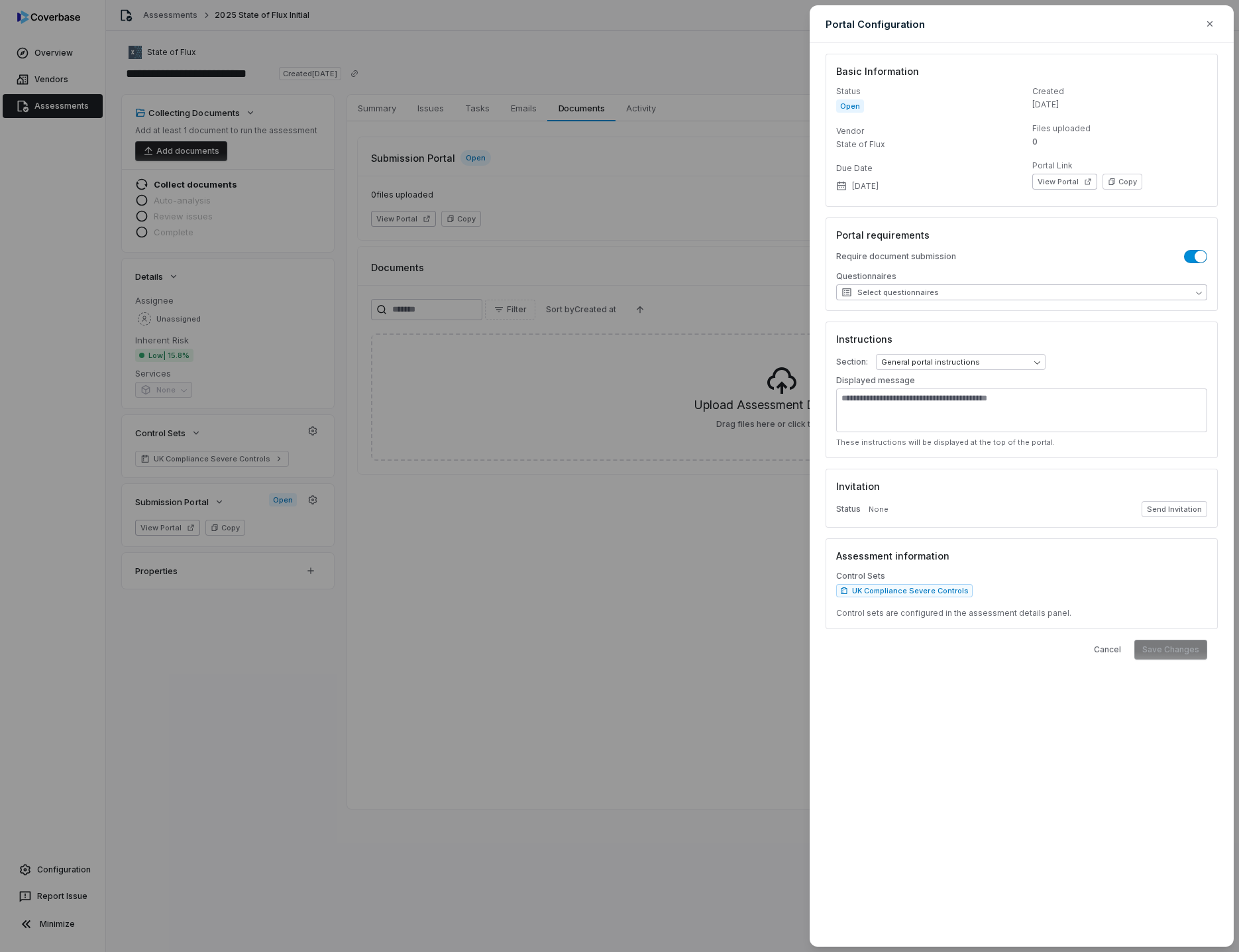
click at [939, 293] on button "Select questionnaires" at bounding box center [1021, 292] width 371 height 16
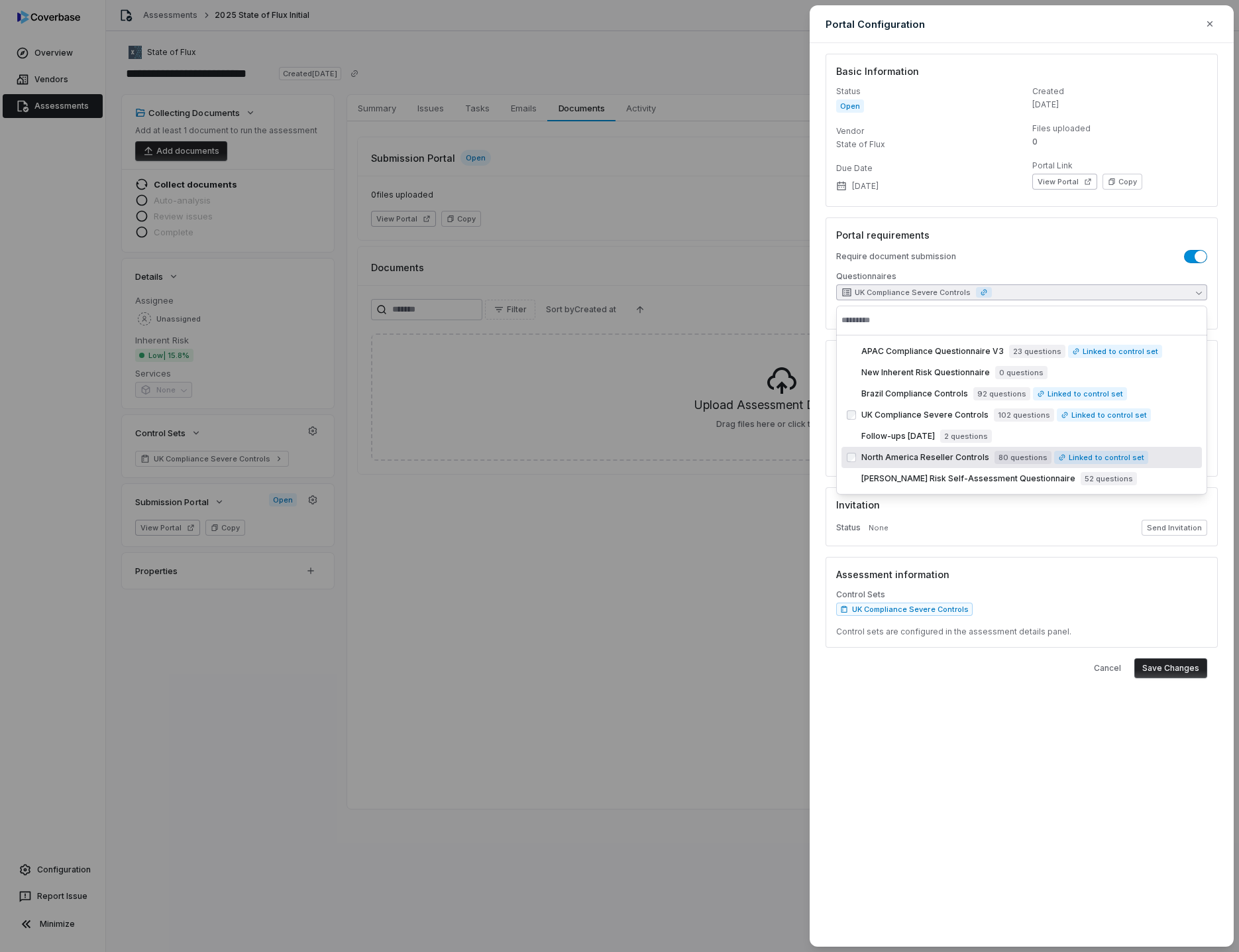
click at [1154, 674] on button "Save Changes" at bounding box center [1171, 668] width 73 height 20
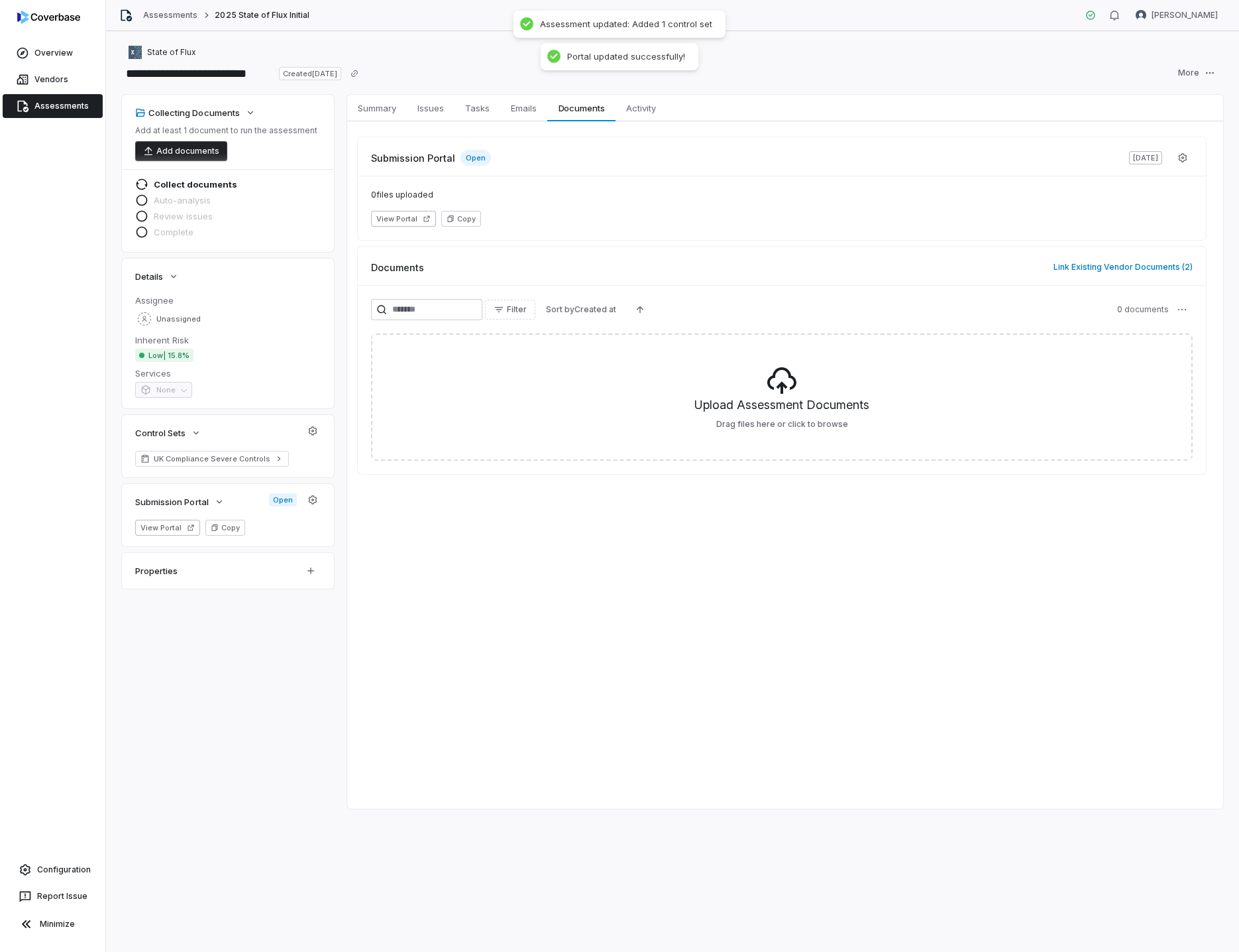
click at [540, 506] on div "Summary Summary Issues Issues Tasks Tasks Emails Emails Documents Documents Act…" at bounding box center [785, 452] width 876 height 714
click at [1211, 75] on html "**********" at bounding box center [619, 476] width 1239 height 952
click at [375, 108] on span "Summary" at bounding box center [377, 108] width 49 height 18
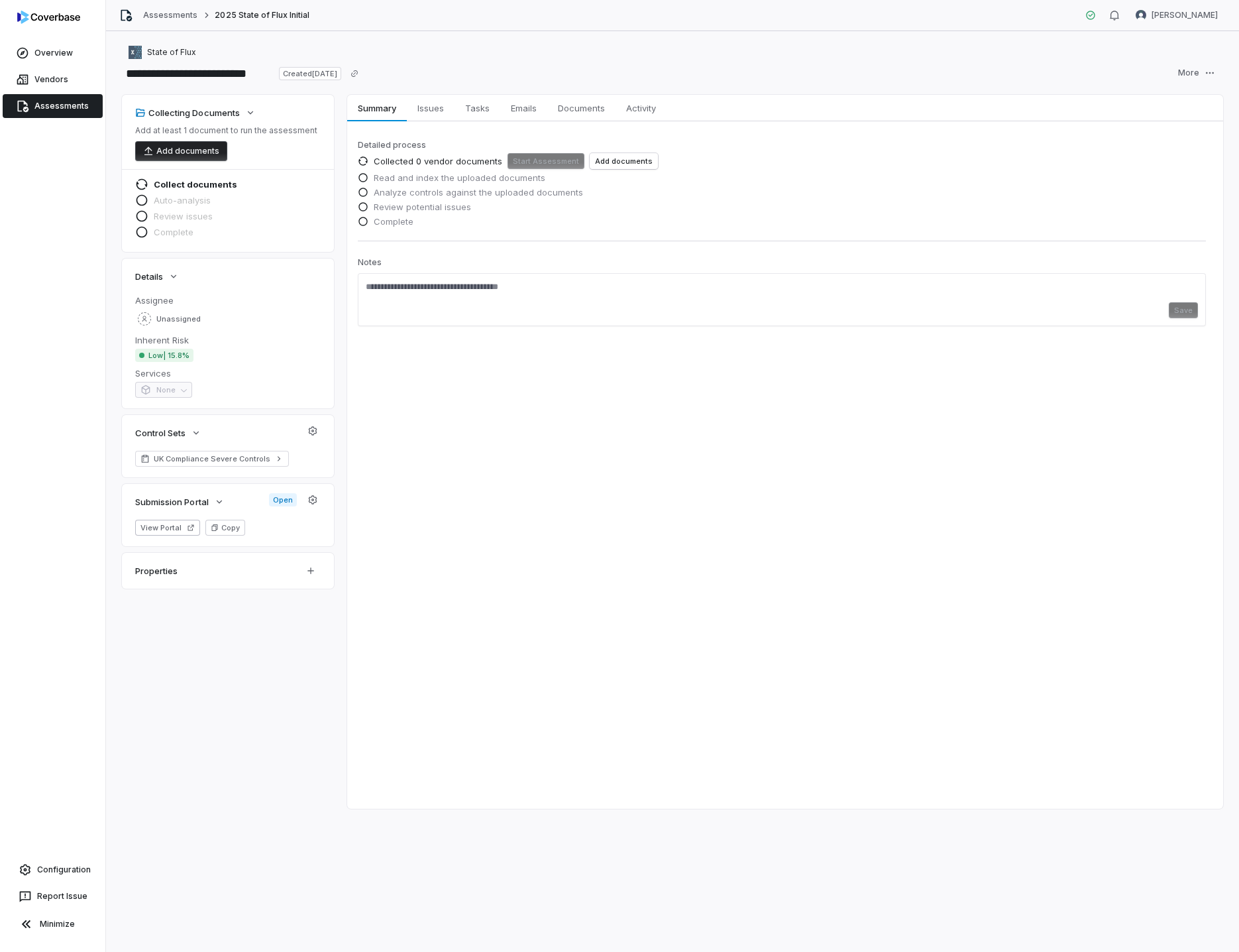
click at [777, 368] on div "Detailed process Collected 0 vendor documents Start Assessment Add documents Re…" at bounding box center [785, 245] width 876 height 247
